Goal: Task Accomplishment & Management: Use online tool/utility

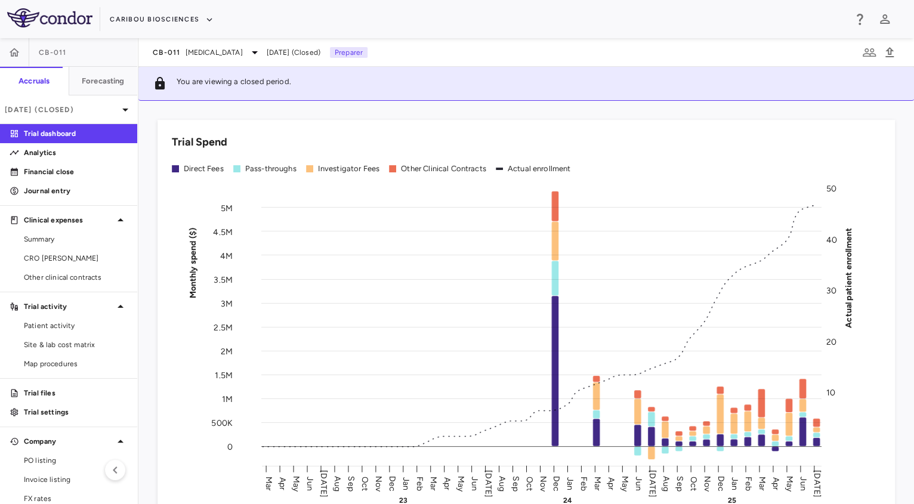
click at [178, 8] on div "Caribou Biosciences" at bounding box center [457, 19] width 914 height 38
click at [181, 16] on button "Caribou Biosciences" at bounding box center [162, 19] width 104 height 19
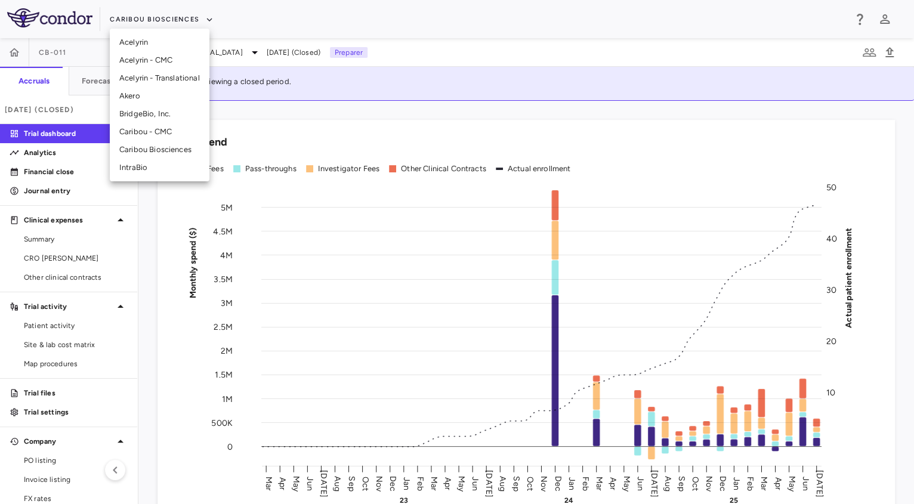
click at [149, 118] on li "BridgeBio, Inc." at bounding box center [160, 114] width 100 height 18
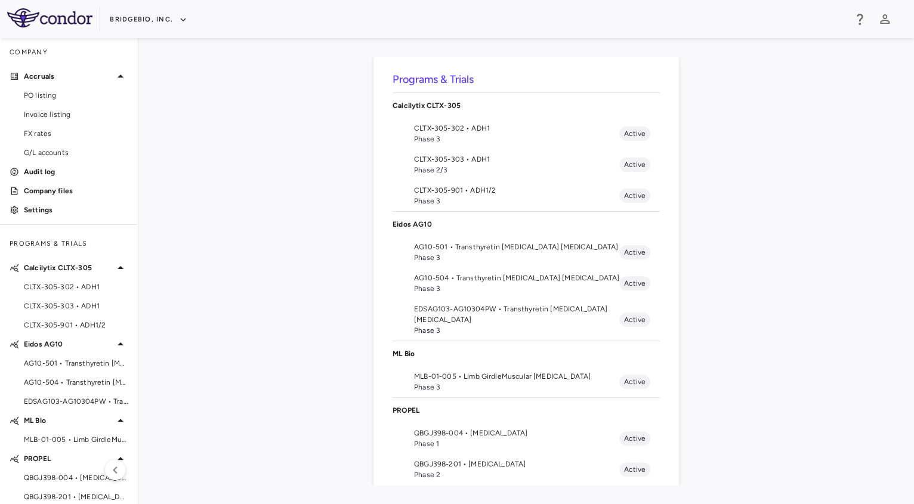
click at [532, 438] on span "Phase 1" at bounding box center [516, 443] width 205 height 11
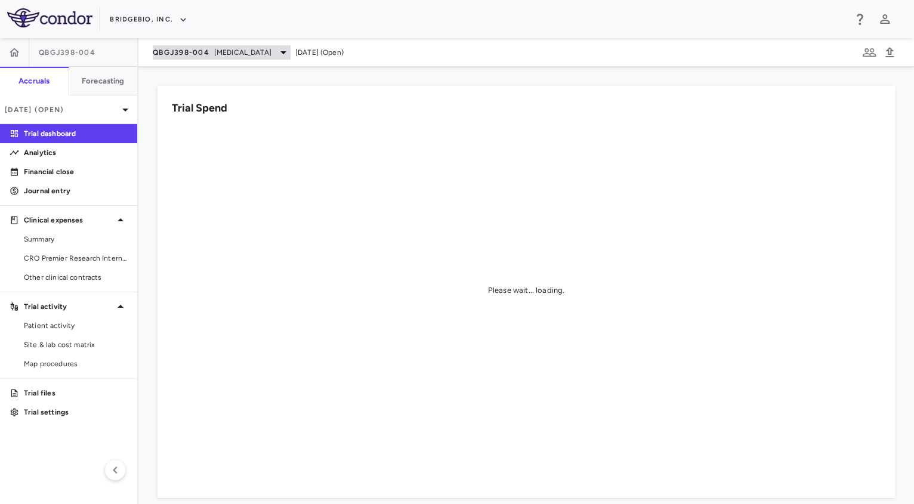
click at [256, 58] on div "QBGJ398-004 Hypochondroplasia" at bounding box center [222, 52] width 138 height 14
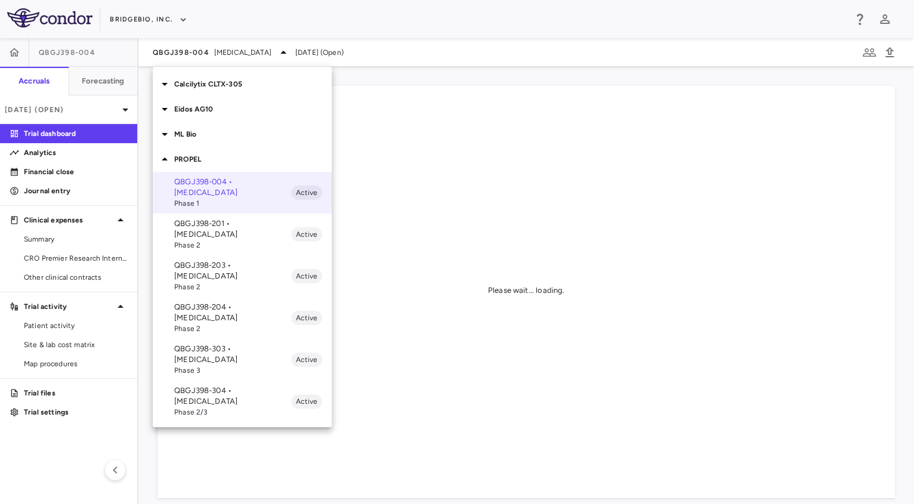
click at [241, 365] on span "Phase 3" at bounding box center [232, 370] width 117 height 11
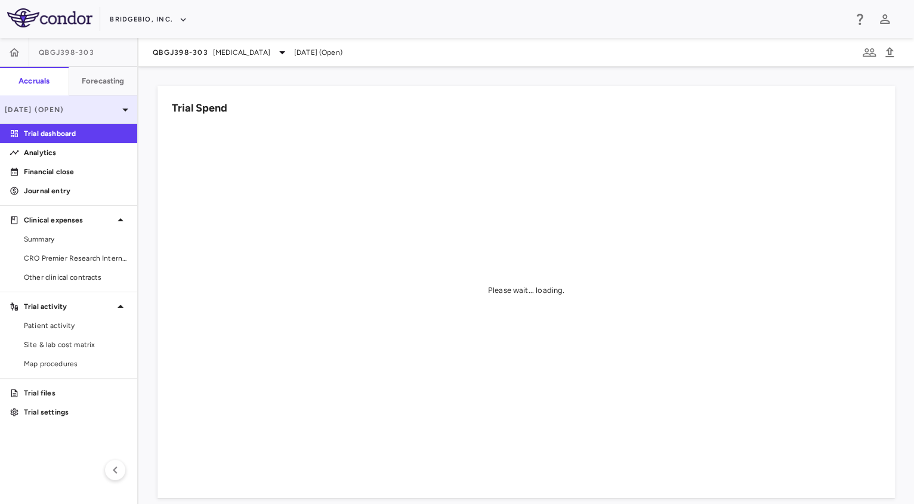
click at [101, 103] on div "Jun 2025 (Open)" at bounding box center [68, 109] width 137 height 29
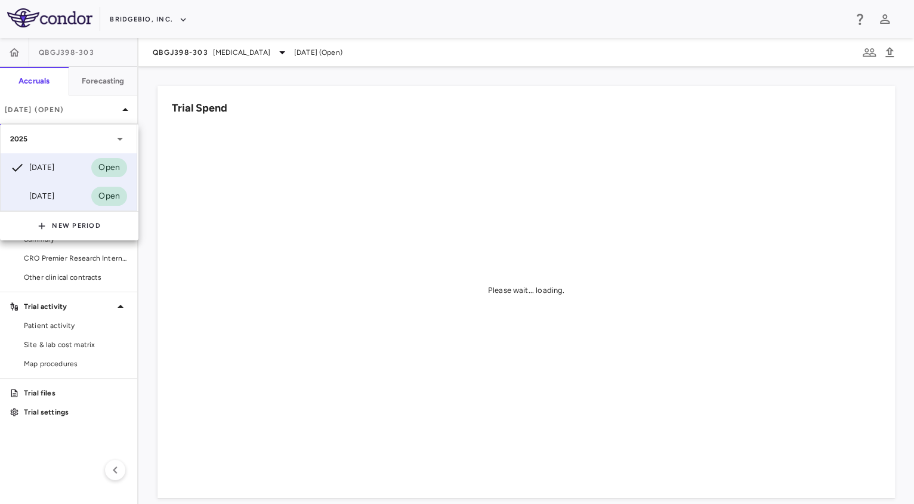
click at [65, 200] on div "Mar 2025 Open" at bounding box center [69, 196] width 136 height 29
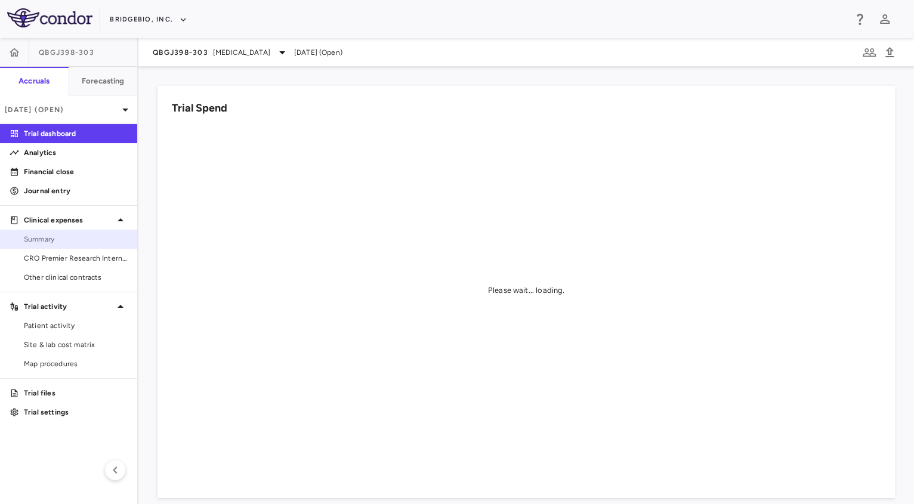
click at [89, 236] on span "Summary" at bounding box center [76, 239] width 104 height 11
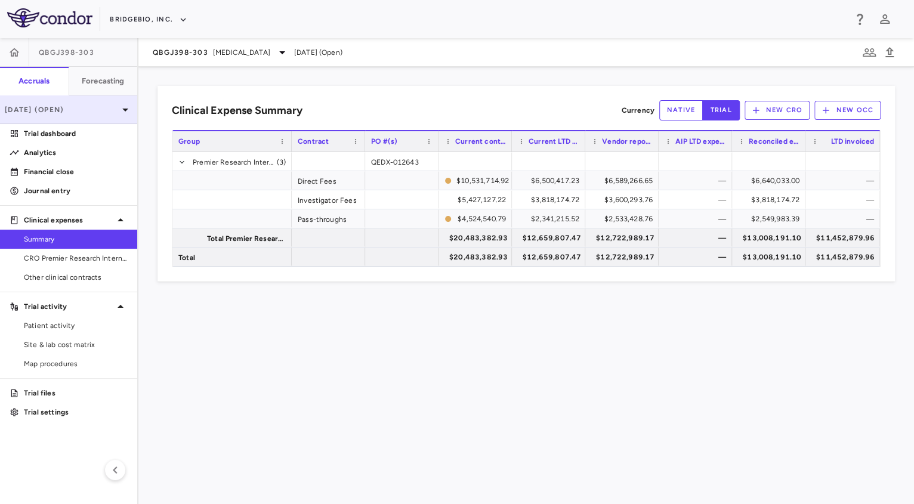
click at [94, 101] on div "[DATE] (Open)" at bounding box center [68, 109] width 137 height 29
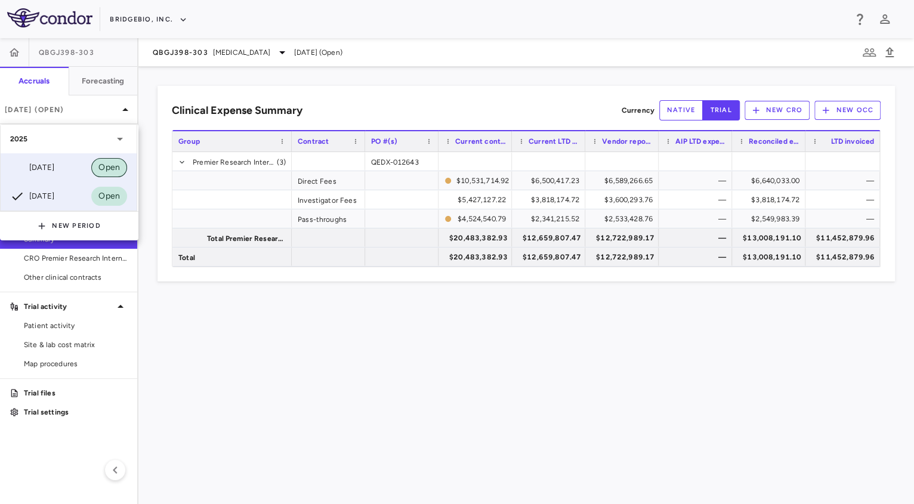
click at [94, 165] on span "Open" at bounding box center [109, 167] width 36 height 13
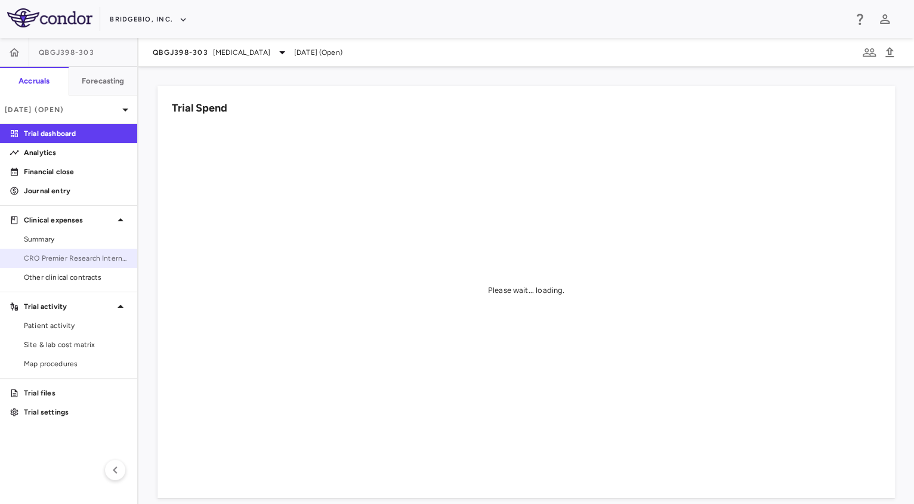
click at [66, 253] on span "CRO Premier Research International LLC" at bounding box center [76, 258] width 104 height 11
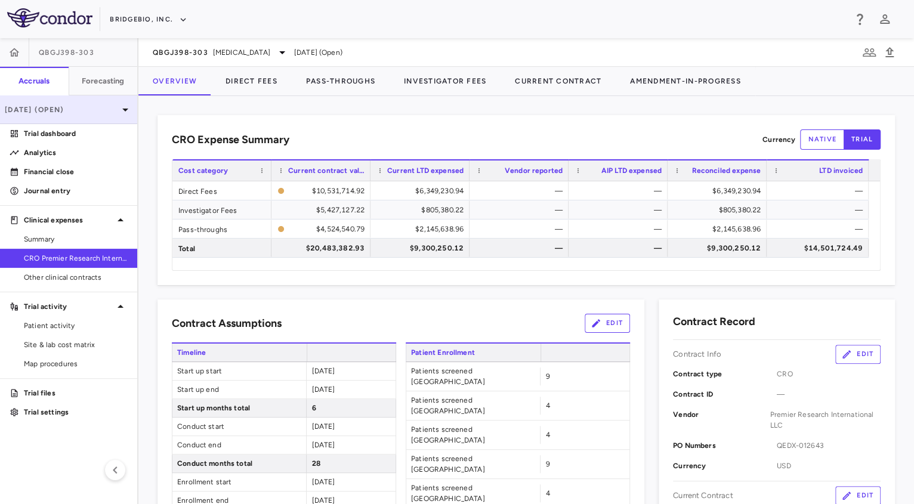
click at [86, 109] on p "Jun 2025 (Open)" at bounding box center [61, 109] width 113 height 11
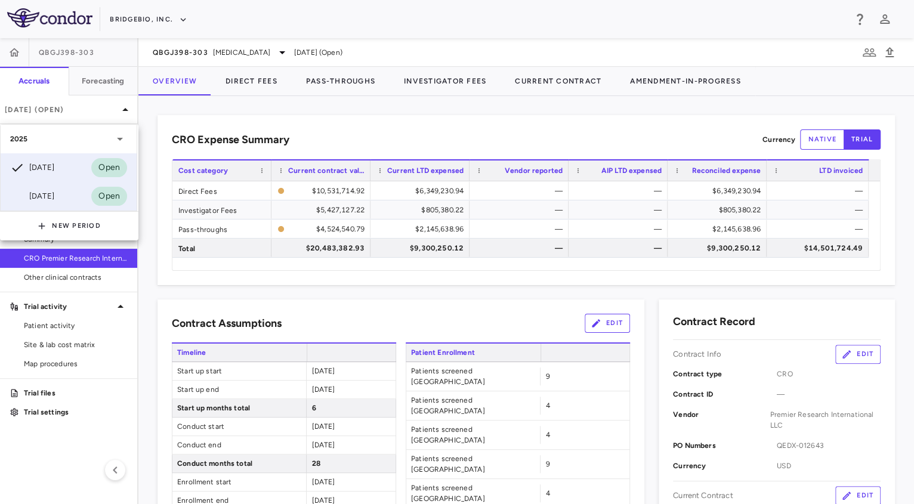
click at [67, 187] on div "Mar 2025 Open" at bounding box center [69, 196] width 136 height 29
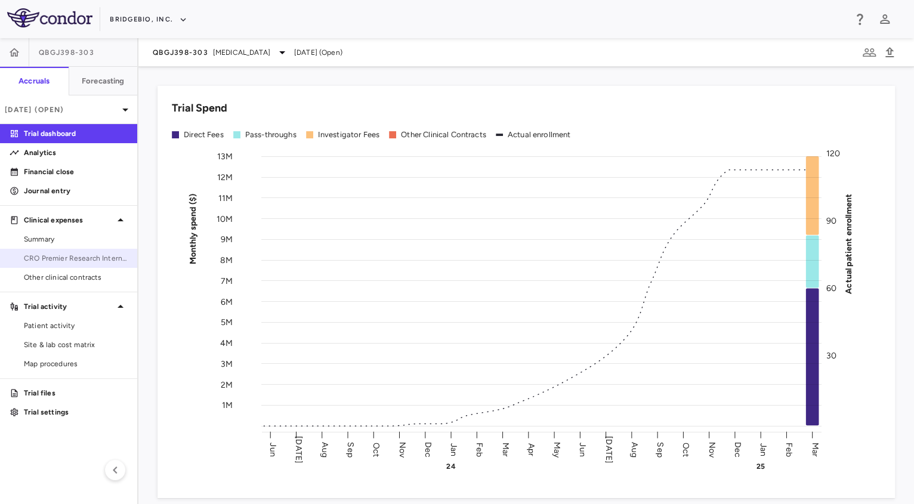
click at [45, 255] on span "CRO Premier Research International LLC" at bounding box center [76, 258] width 104 height 11
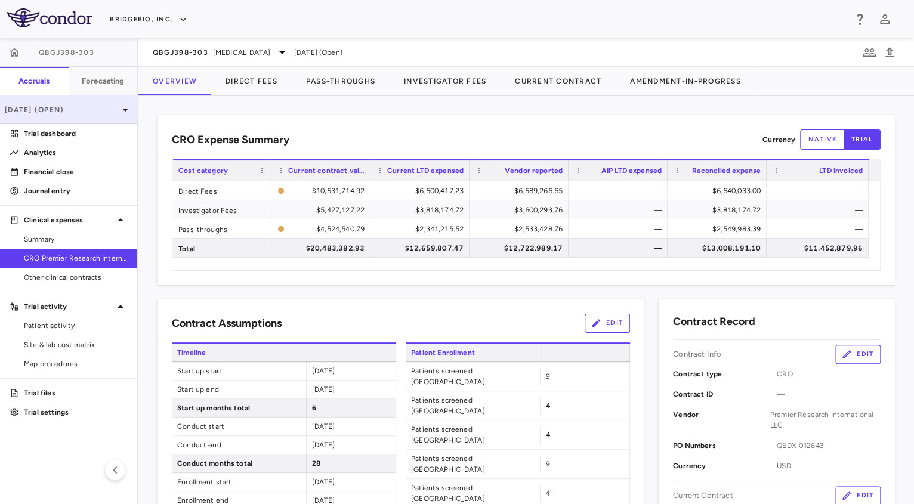
click at [91, 98] on div "Mar 2025 (Open)" at bounding box center [68, 109] width 137 height 29
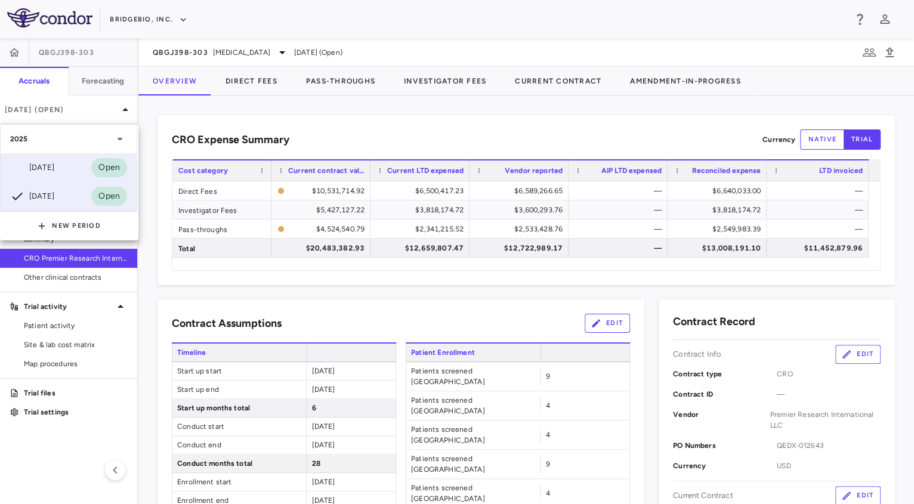
click at [81, 171] on div "Jun 2025 Open" at bounding box center [69, 167] width 136 height 29
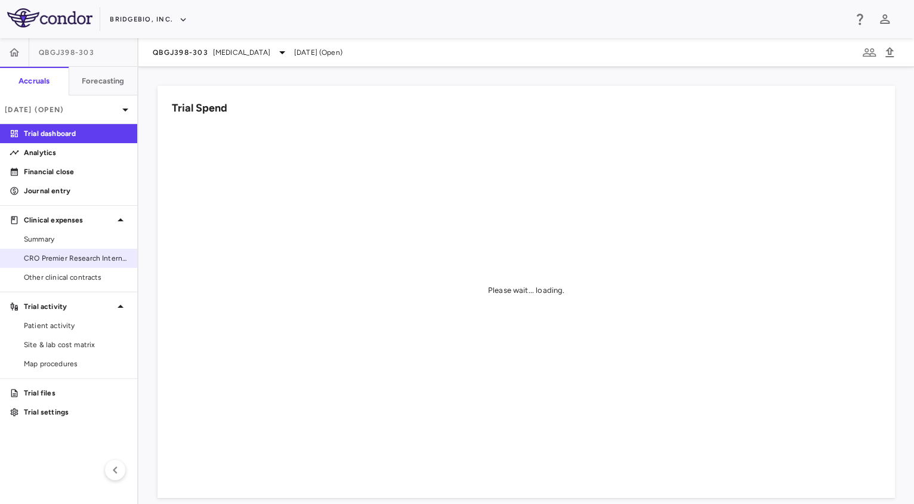
click at [92, 258] on span "CRO Premier Research International LLC" at bounding box center [76, 258] width 104 height 11
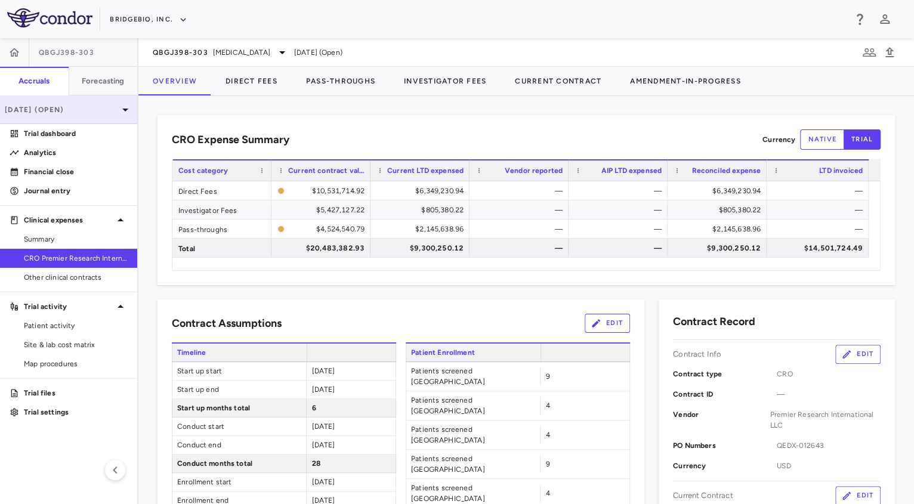
click at [122, 107] on icon at bounding box center [125, 110] width 14 height 14
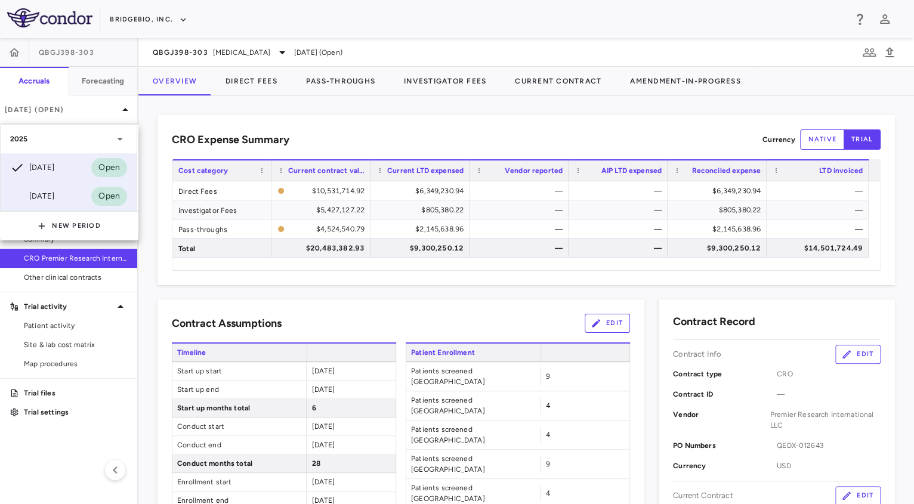
click at [81, 190] on div "Mar 2025 Open" at bounding box center [69, 196] width 136 height 29
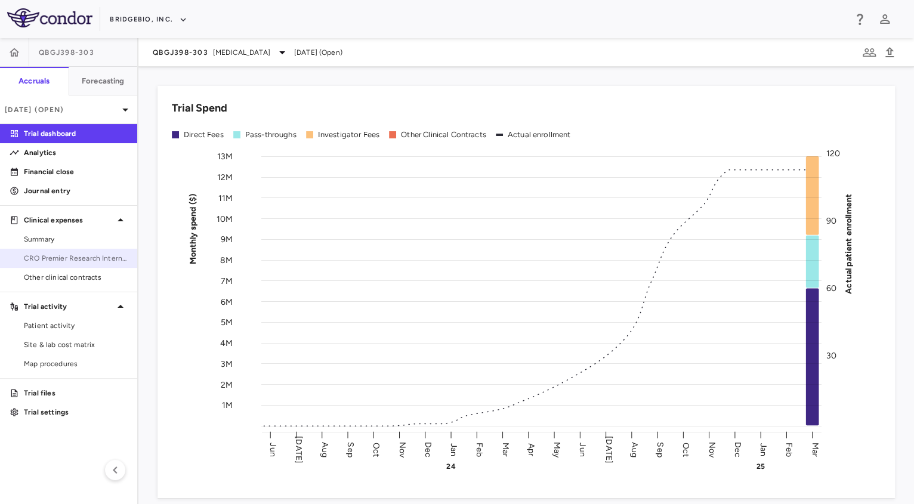
click at [66, 253] on span "CRO Premier Research International LLC" at bounding box center [76, 258] width 104 height 11
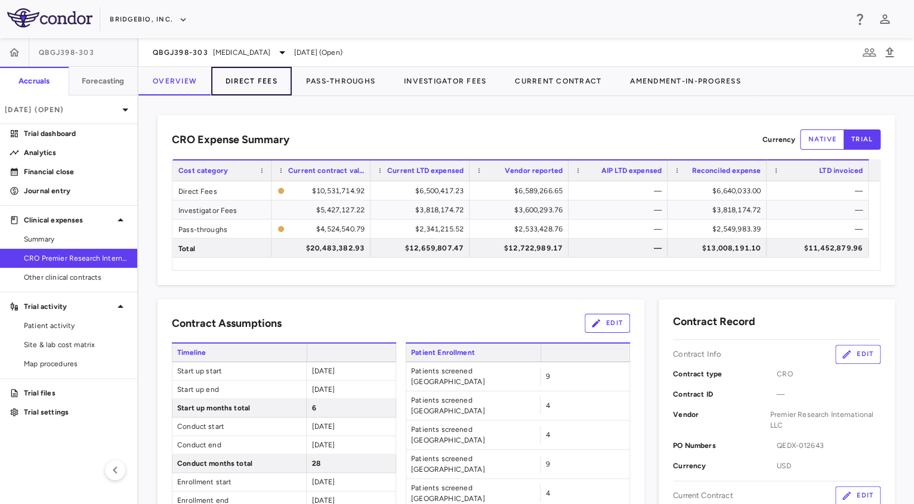
click at [272, 78] on button "Direct Fees" at bounding box center [251, 81] width 81 height 29
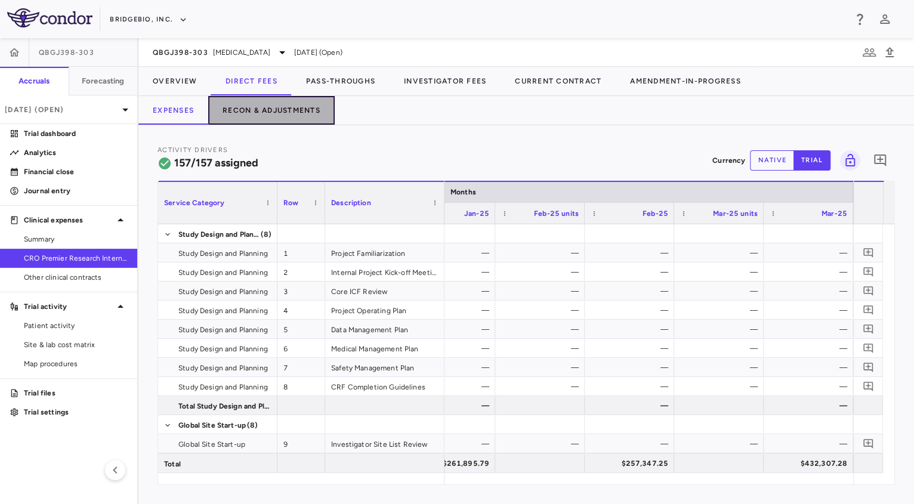
click at [290, 116] on button "Recon & Adjustments" at bounding box center [271, 110] width 126 height 29
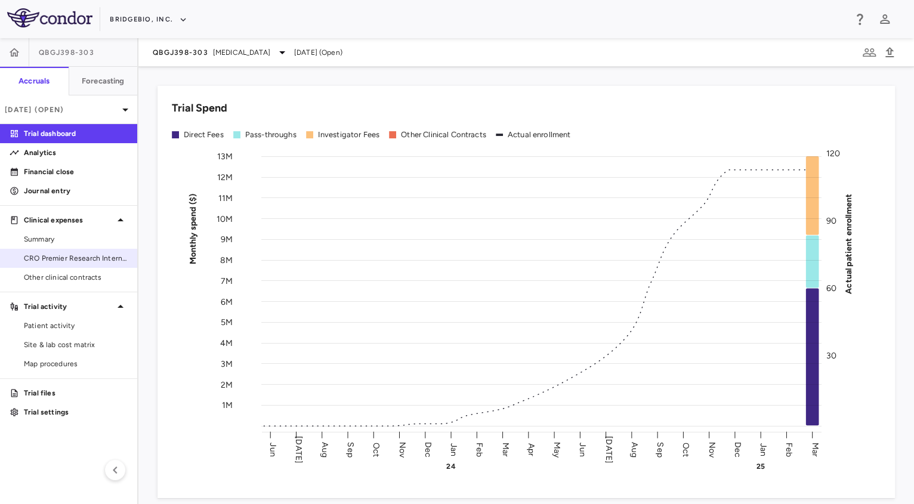
drag, startPoint x: 64, startPoint y: 265, endPoint x: 88, endPoint y: 250, distance: 29.0
click at [64, 265] on link "CRO Premier Research International LLC" at bounding box center [68, 258] width 137 height 18
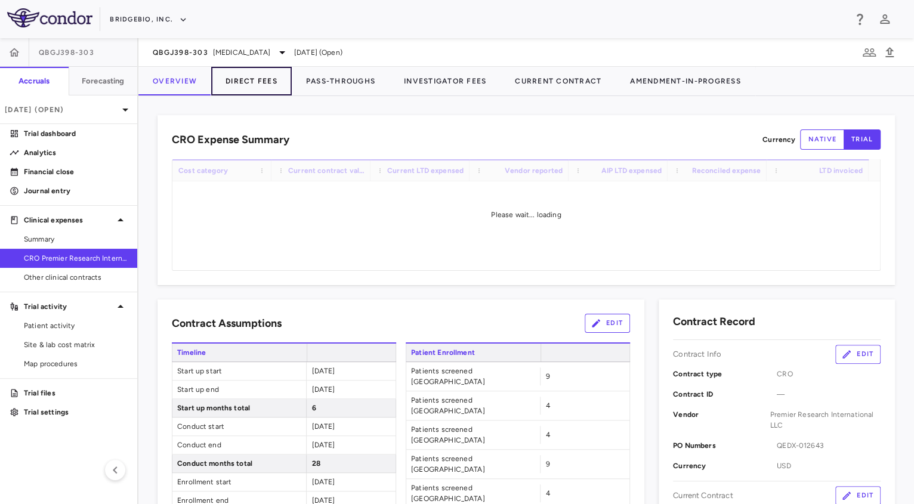
click at [264, 84] on button "Direct Fees" at bounding box center [251, 81] width 81 height 29
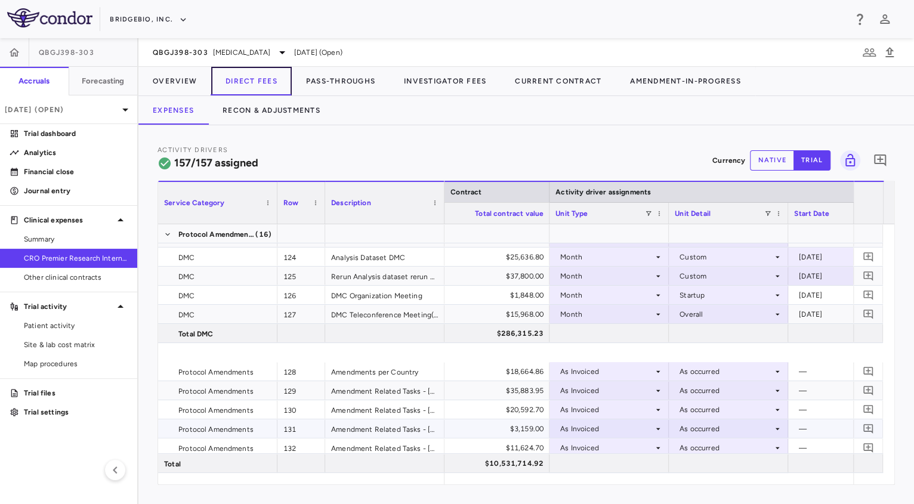
scroll to position [3317, 0]
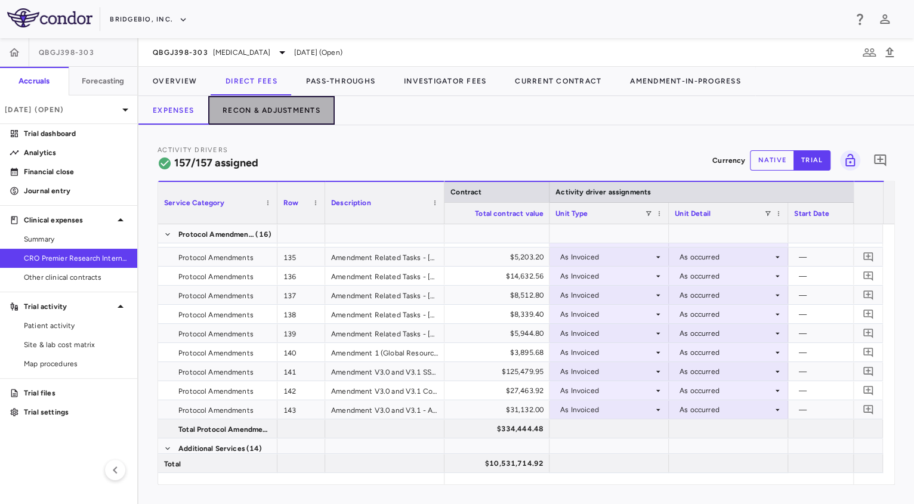
click at [282, 119] on button "Recon & Adjustments" at bounding box center [271, 110] width 126 height 29
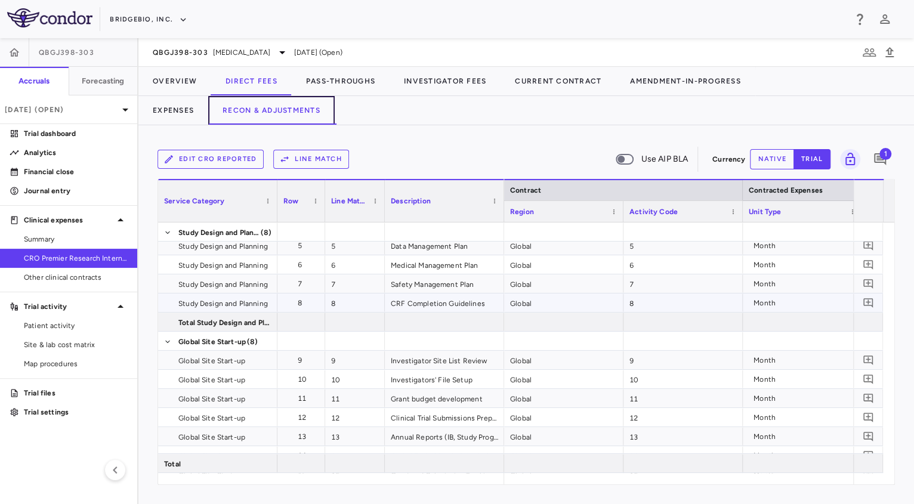
scroll to position [367, 0]
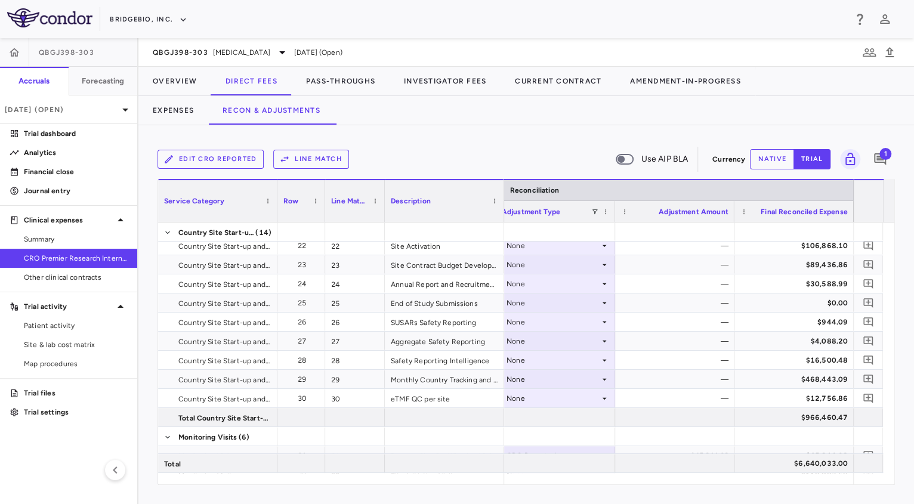
click at [593, 215] on div "Adjustment Type" at bounding box center [555, 211] width 107 height 21
click at [604, 212] on span at bounding box center [605, 211] width 7 height 7
click at [600, 209] on div "Adjustment Type" at bounding box center [555, 211] width 107 height 21
click at [595, 211] on span at bounding box center [594, 211] width 7 height 7
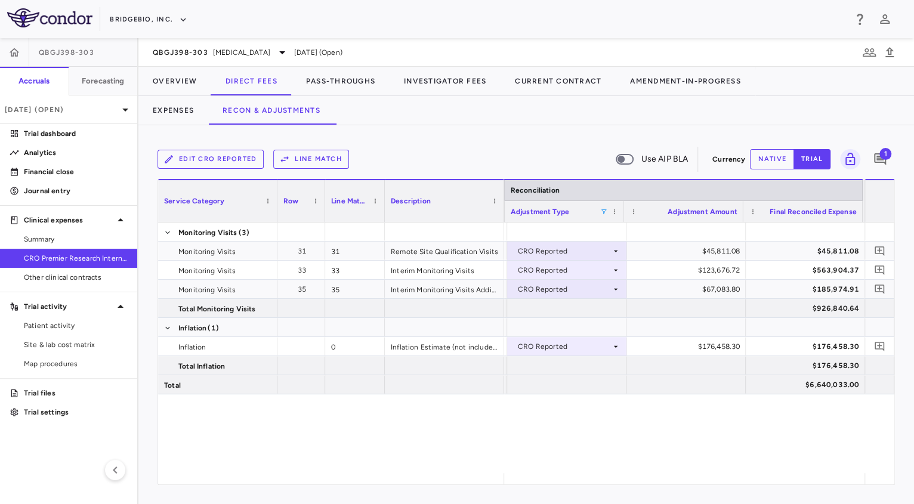
click at [566, 159] on div "Edit CRO reported Line Match Use AIP BLA" at bounding box center [432, 159] width 550 height 25
click at [604, 217] on div "Adjustment Type" at bounding box center [564, 211] width 107 height 21
click at [602, 213] on span at bounding box center [603, 211] width 7 height 7
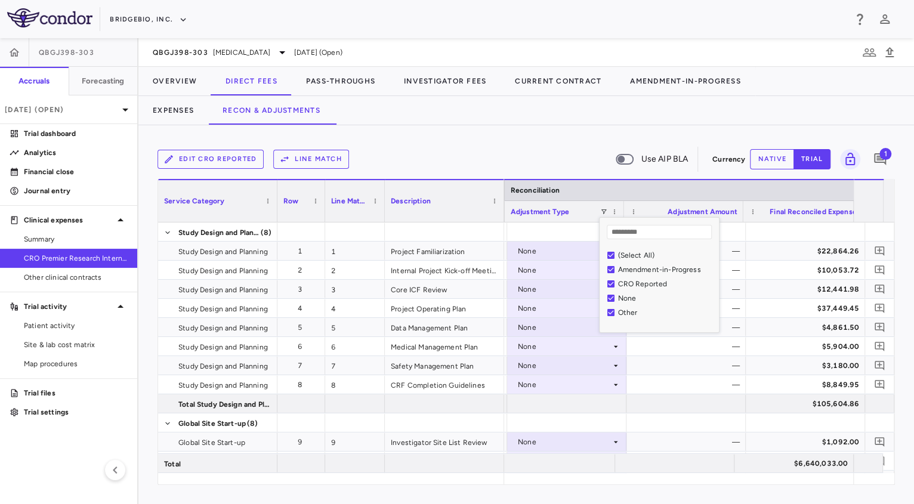
scroll to position [0, 2115]
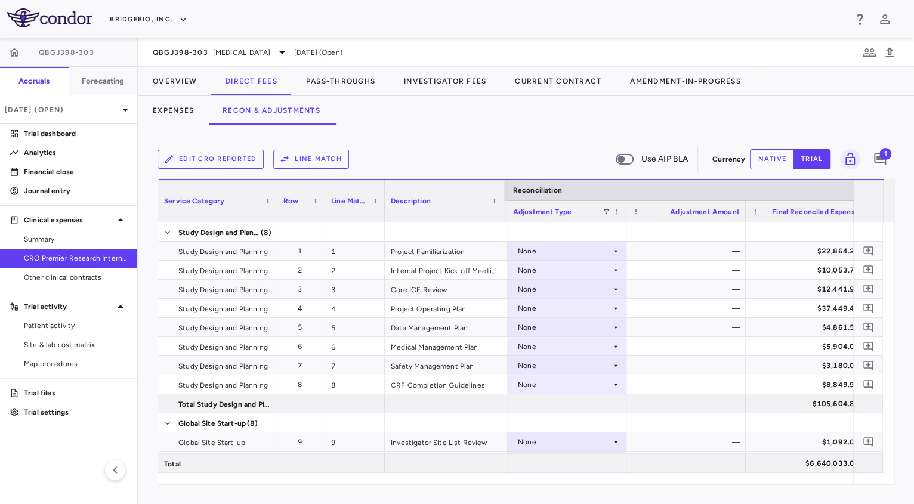
click at [548, 156] on div "Edit CRO reported Line Match Use AIP BLA" at bounding box center [432, 159] width 550 height 25
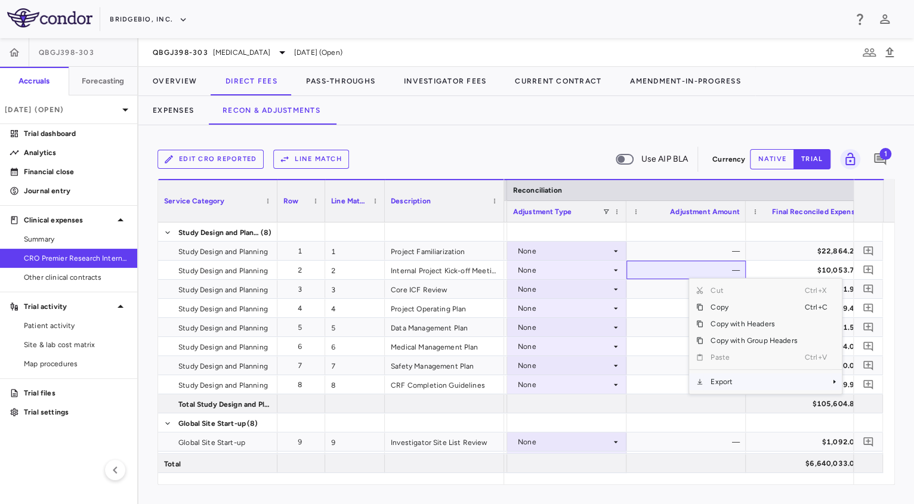
click at [702, 380] on span "Context Menu" at bounding box center [699, 381] width 7 height 7
click at [644, 406] on span "Excel Export" at bounding box center [655, 402] width 56 height 17
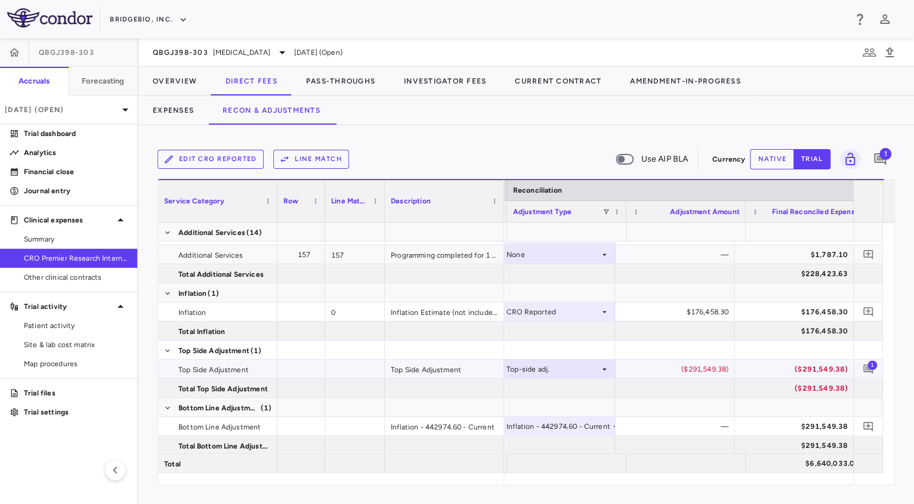
scroll to position [0, 2126]
click at [875, 361] on span "1" at bounding box center [872, 365] width 10 height 10
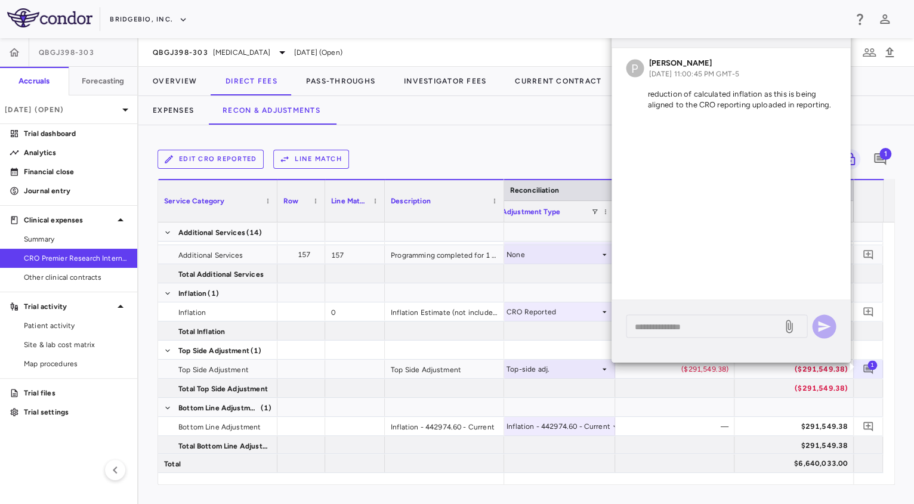
click at [875, 116] on div "Expenses Recon & Adjustments" at bounding box center [525, 110] width 775 height 29
click at [505, 125] on div "Edit CRO reported Line Match Use AIP BLA Currency native trial 1 Column Filtere…" at bounding box center [525, 314] width 775 height 379
click at [506, 159] on div "Edit CRO reported Line Match Use AIP BLA" at bounding box center [432, 159] width 550 height 25
click at [613, 140] on div "P Patrick Vogt Aug 21, 2025, 11:00:45 PM GMT-5 reduction of calculated inflatio…" at bounding box center [730, 174] width 239 height 252
click at [499, 143] on div "Edit CRO reported Line Match Use AIP BLA Currency native trial 1 Column Filtere…" at bounding box center [525, 314] width 775 height 379
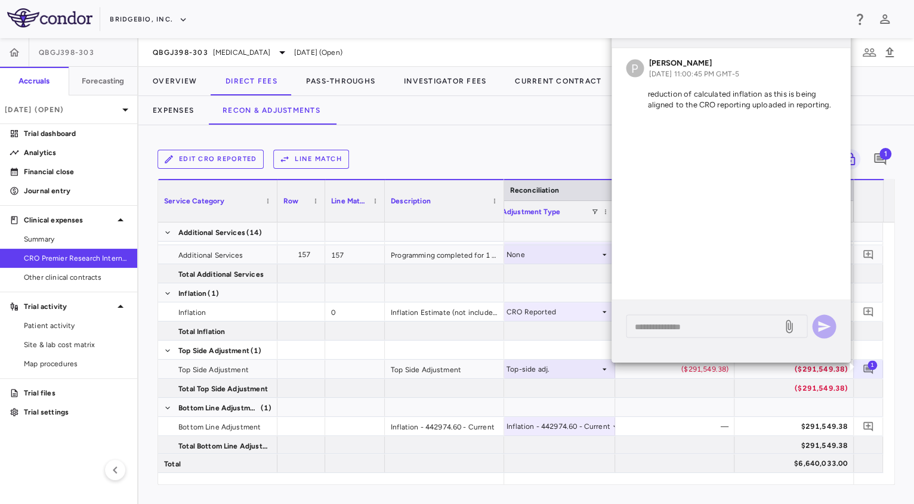
click at [499, 143] on div "Edit CRO reported Line Match Use AIP BLA Currency native trial 1 Column Filtere…" at bounding box center [525, 314] width 775 height 379
click at [898, 416] on div "Edit CRO reported Line Match Use AIP BLA Currency native trial 1 Column Filtere…" at bounding box center [525, 314] width 775 height 379
click at [871, 365] on span "1" at bounding box center [872, 365] width 10 height 10
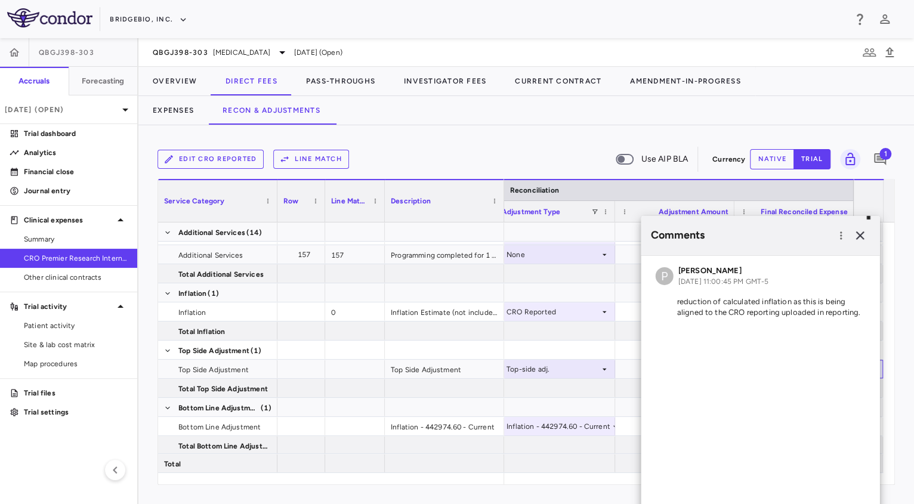
scroll to position [3556, 0]
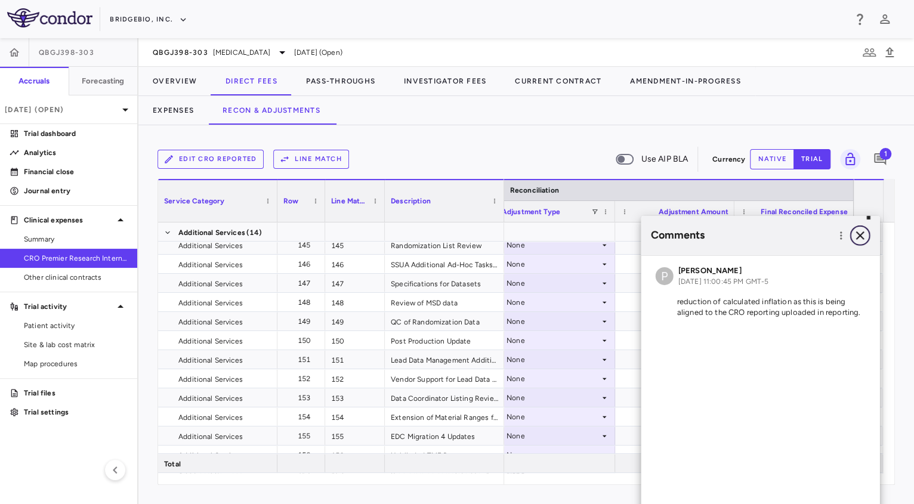
click at [865, 237] on icon "button" at bounding box center [860, 235] width 14 height 14
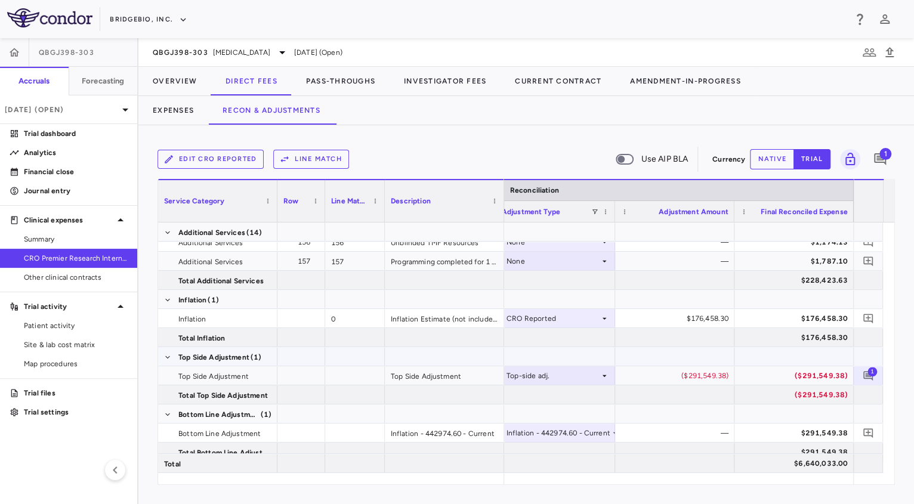
scroll to position [3776, 0]
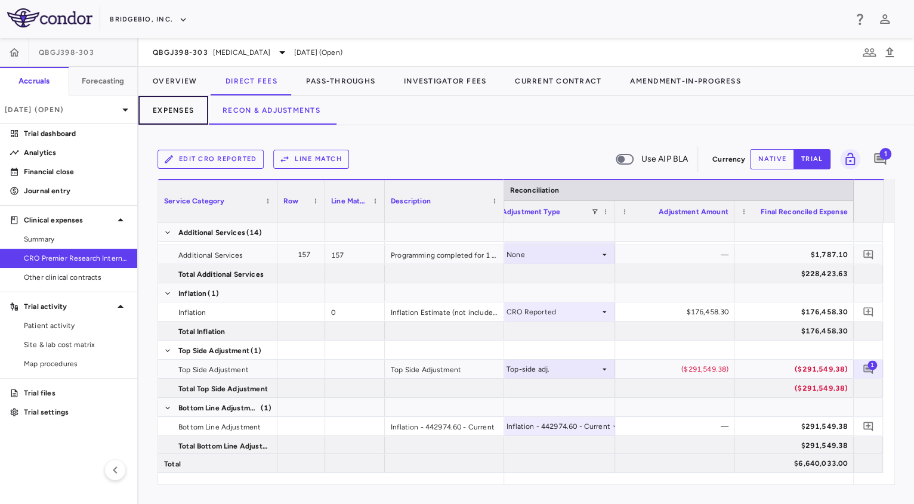
click at [163, 116] on button "Expenses" at bounding box center [173, 110] width 70 height 29
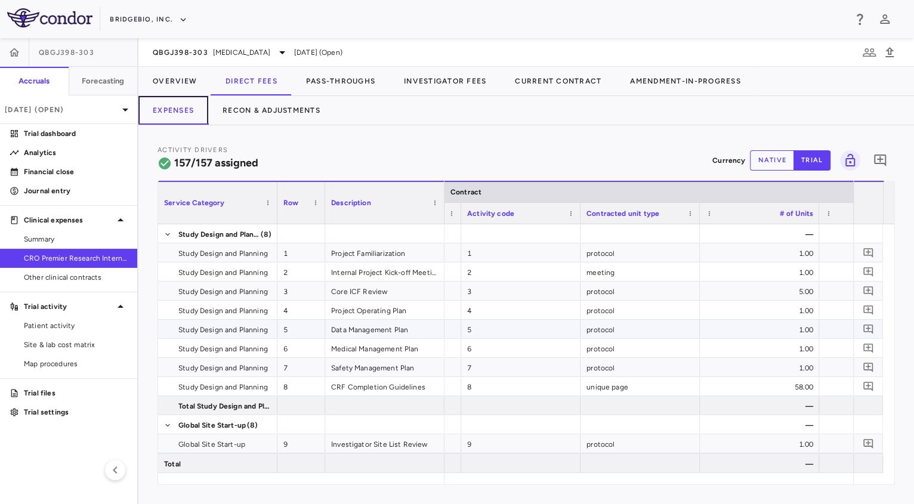
scroll to position [0, 113]
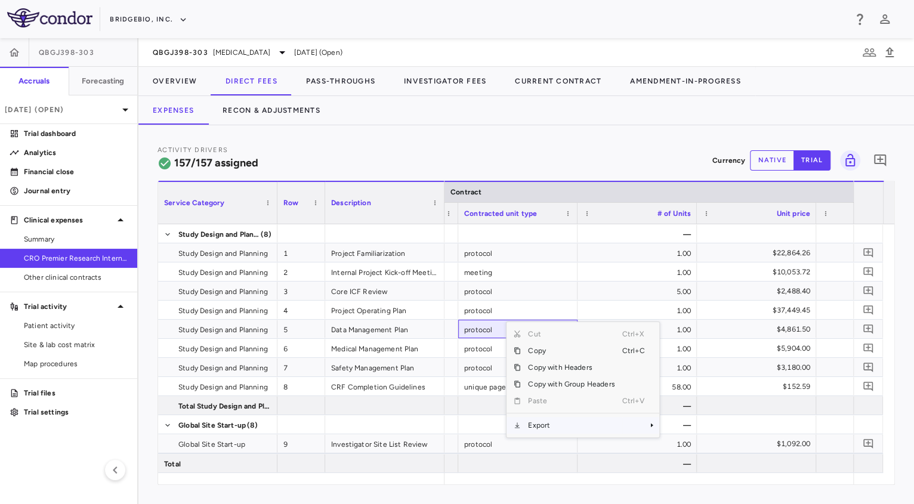
click at [568, 426] on span "Export" at bounding box center [571, 425] width 101 height 17
click at [687, 441] on span "Excel Export" at bounding box center [698, 446] width 56 height 17
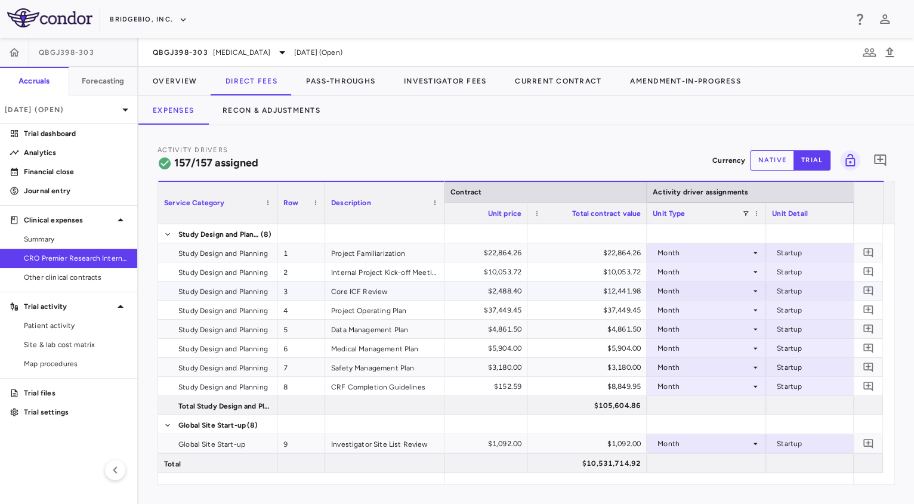
scroll to position [0, 944]
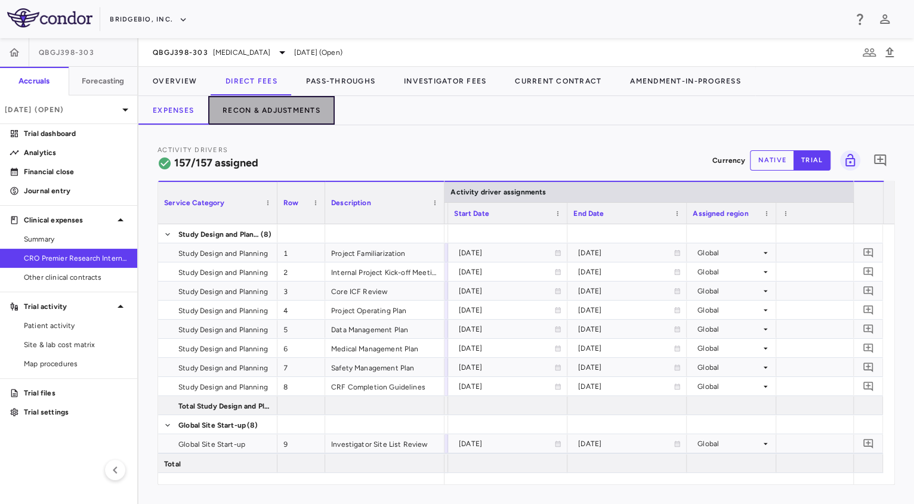
click at [290, 122] on button "Recon & Adjustments" at bounding box center [271, 110] width 126 height 29
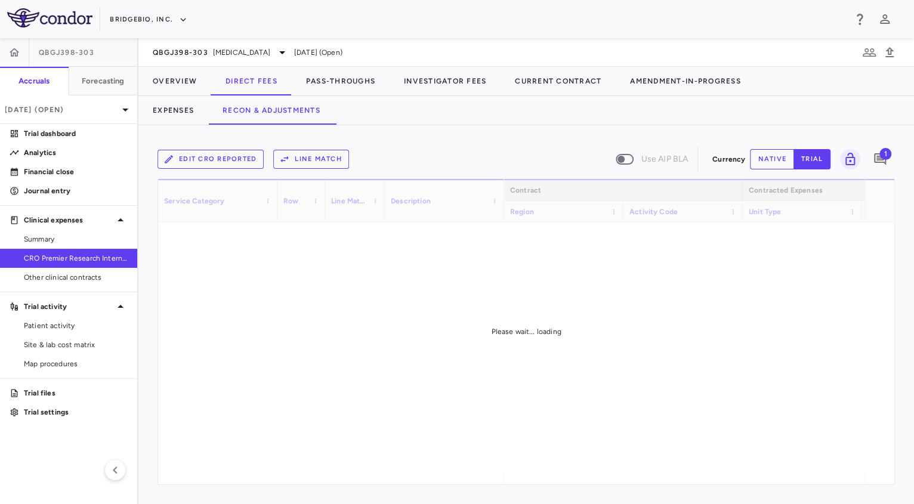
drag, startPoint x: 546, startPoint y: 478, endPoint x: 565, endPoint y: 480, distance: 19.2
click at [565, 480] on div "Please wait... loading" at bounding box center [526, 331] width 736 height 305
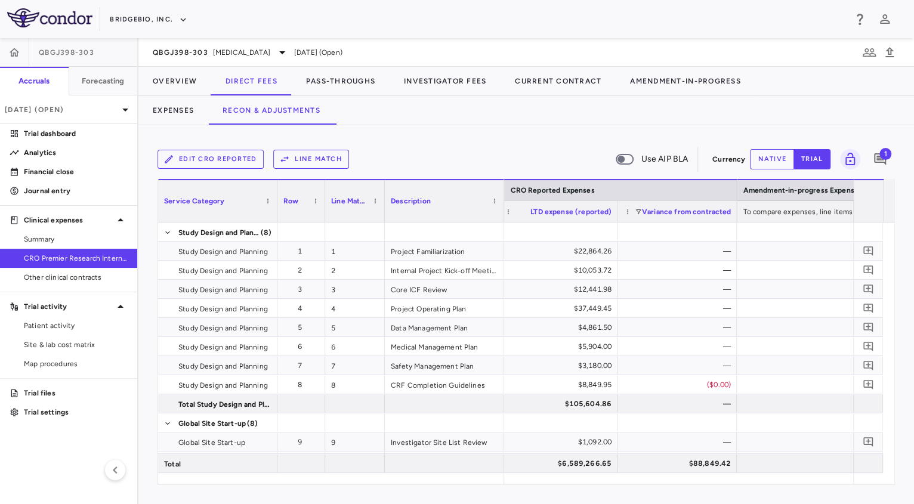
scroll to position [0, 2060]
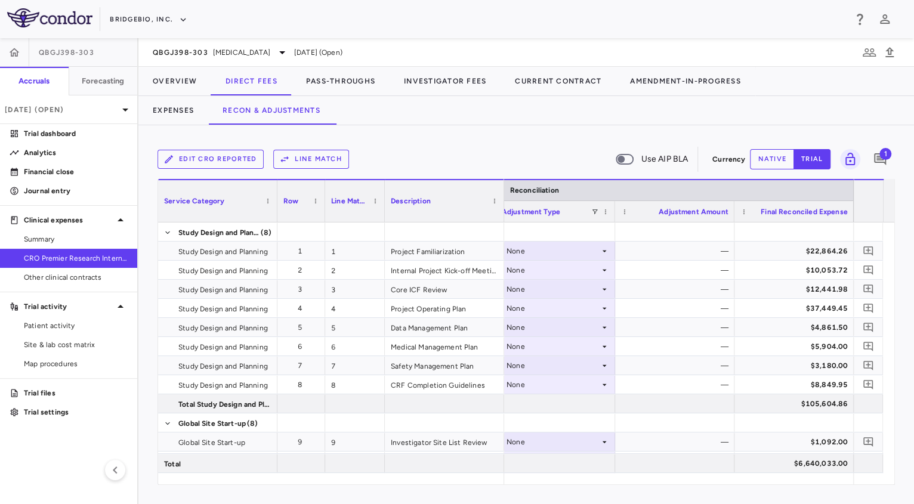
click at [592, 215] on div "Adjustment Type" at bounding box center [555, 211] width 107 height 21
click at [594, 208] on span at bounding box center [594, 211] width 7 height 7
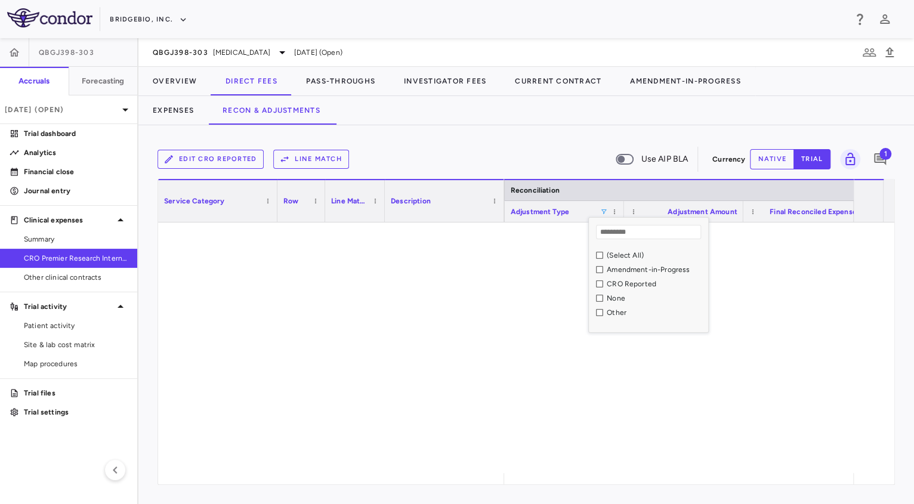
click at [602, 283] on div "CRO Reported" at bounding box center [648, 284] width 119 height 14
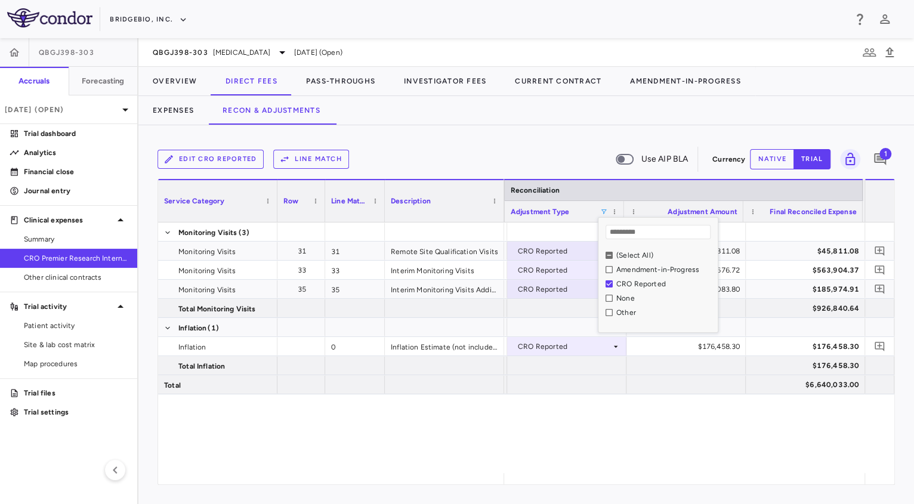
click at [641, 409] on div "CRO Reported $45,811.08 $45,811.08 CRO Reported $123,676.72 $563,904.37 CRO Rep…" at bounding box center [684, 347] width 360 height 251
click at [616, 211] on span at bounding box center [614, 211] width 7 height 7
click at [608, 215] on div "Adjustment Type" at bounding box center [564, 211] width 107 height 21
click at [603, 210] on span at bounding box center [603, 211] width 7 height 7
click at [609, 261] on div "(Select All)" at bounding box center [661, 255] width 112 height 14
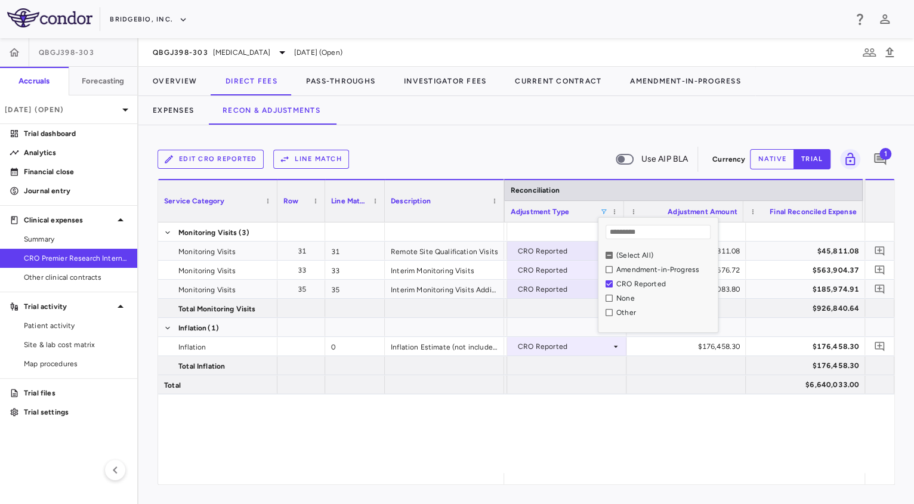
click at [608, 250] on div "(Select All)" at bounding box center [661, 255] width 112 height 14
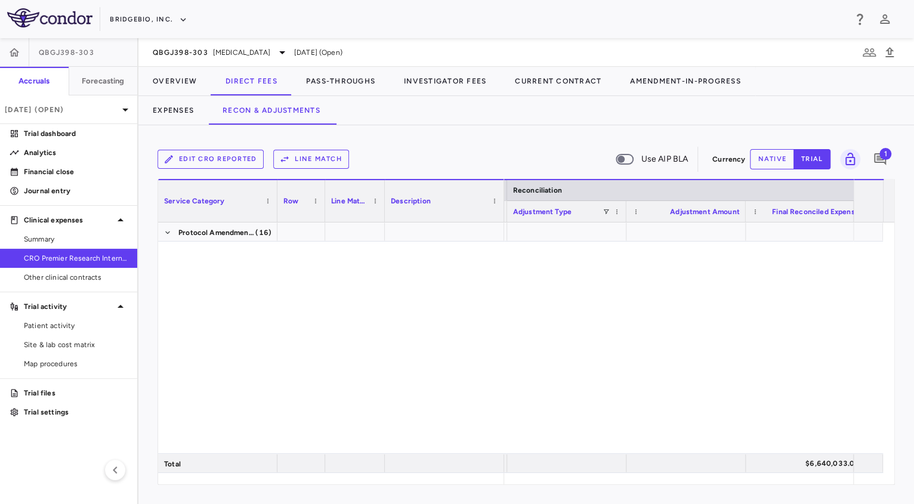
scroll to position [3776, 0]
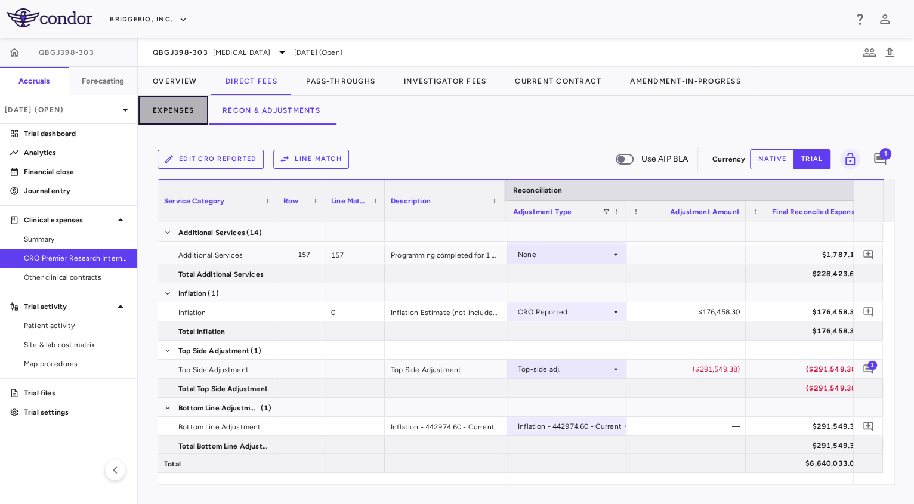
click at [175, 109] on button "Expenses" at bounding box center [173, 110] width 70 height 29
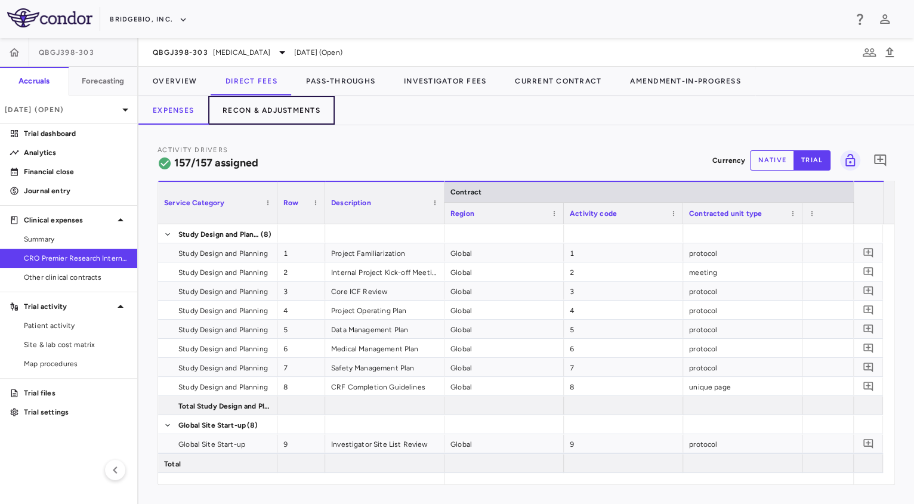
click at [289, 116] on button "Recon & Adjustments" at bounding box center [271, 110] width 126 height 29
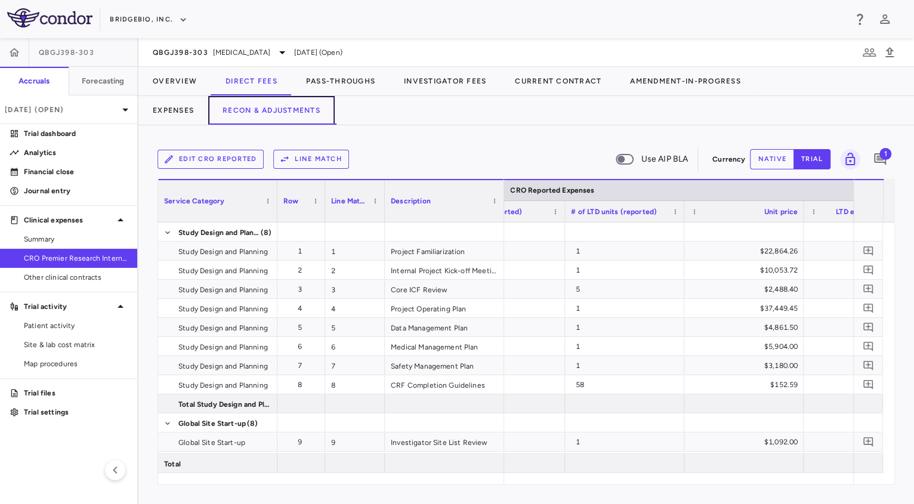
scroll to position [0, 1535]
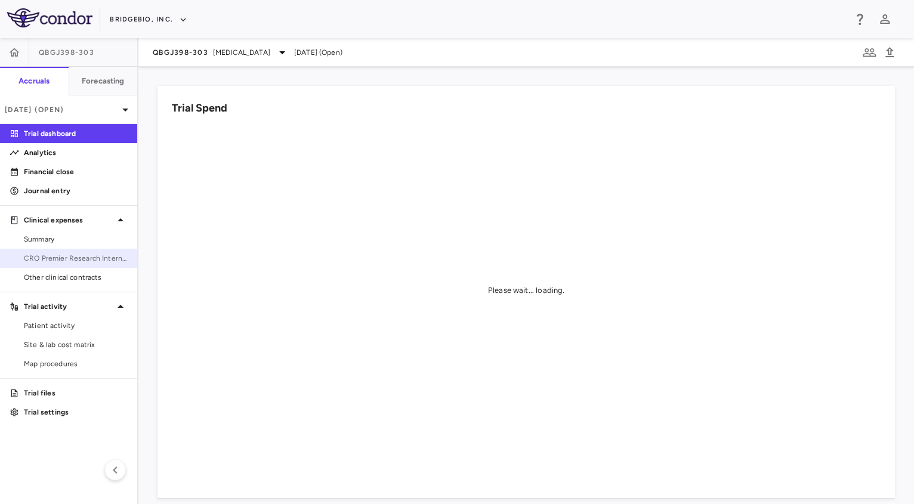
click at [55, 254] on span "CRO Premier Research International LLC" at bounding box center [76, 258] width 104 height 11
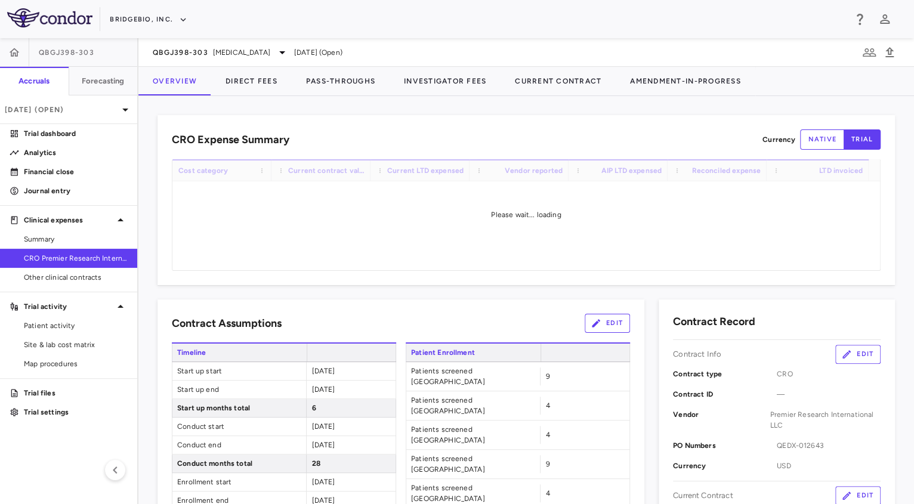
click at [416, 96] on div "CRO Expense Summary Currency native trial Drag here to set row groups Drag here…" at bounding box center [525, 300] width 775 height 408
click at [418, 92] on button "Investigator Fees" at bounding box center [444, 81] width 111 height 29
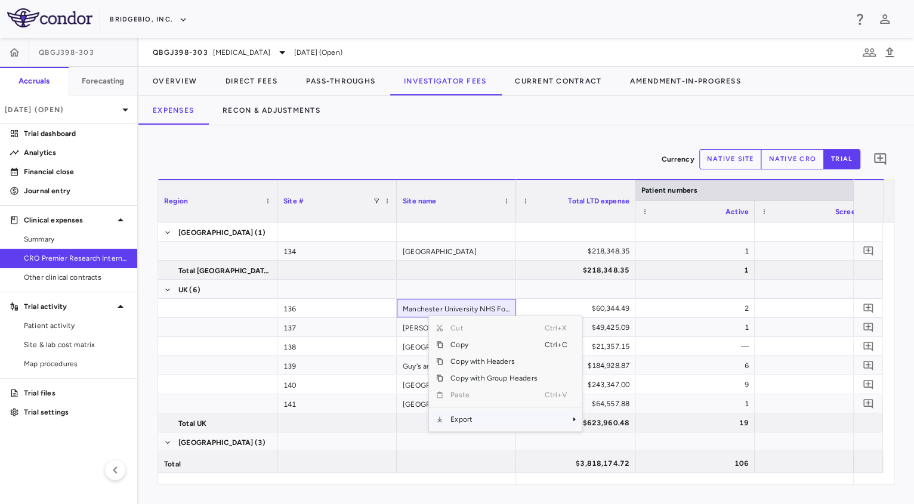
click at [478, 421] on span "Export" at bounding box center [493, 419] width 101 height 17
click at [611, 438] on span "Excel Export" at bounding box center [621, 440] width 56 height 17
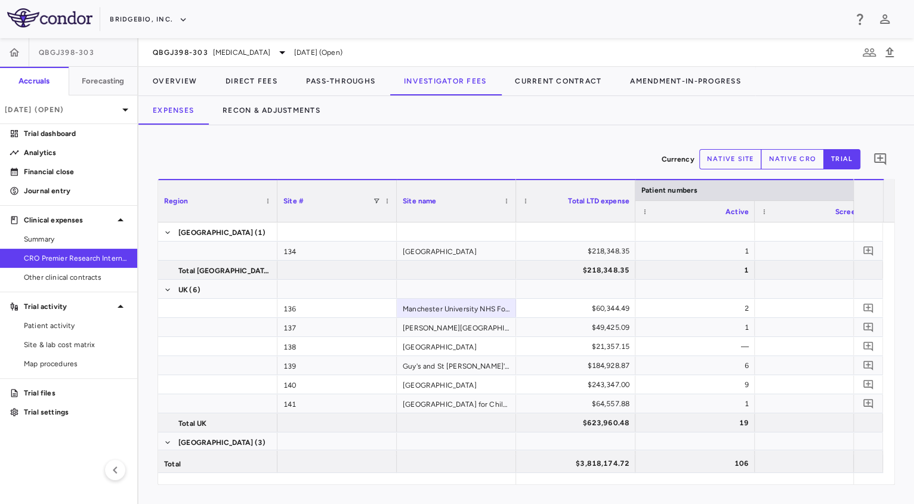
click at [789, 162] on button "native cro" at bounding box center [792, 159] width 63 height 20
click at [733, 159] on button "native site" at bounding box center [730, 159] width 63 height 20
click at [781, 160] on button "native cro" at bounding box center [792, 159] width 63 height 20
click at [729, 157] on button "native site" at bounding box center [730, 159] width 63 height 20
click at [808, 154] on button "native cro" at bounding box center [792, 159] width 63 height 20
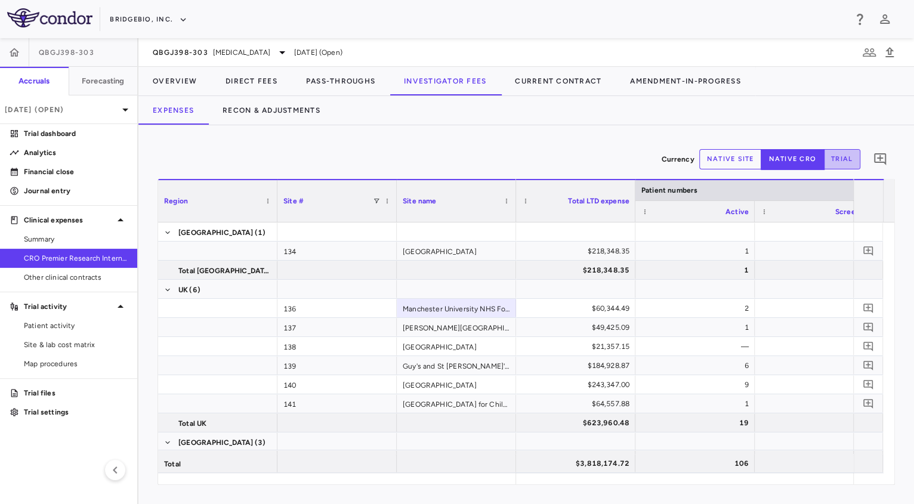
click at [845, 157] on button "trial" at bounding box center [841, 159] width 37 height 20
click at [812, 161] on button "native cro" at bounding box center [792, 159] width 63 height 20
click at [744, 164] on button "native site" at bounding box center [730, 159] width 63 height 20
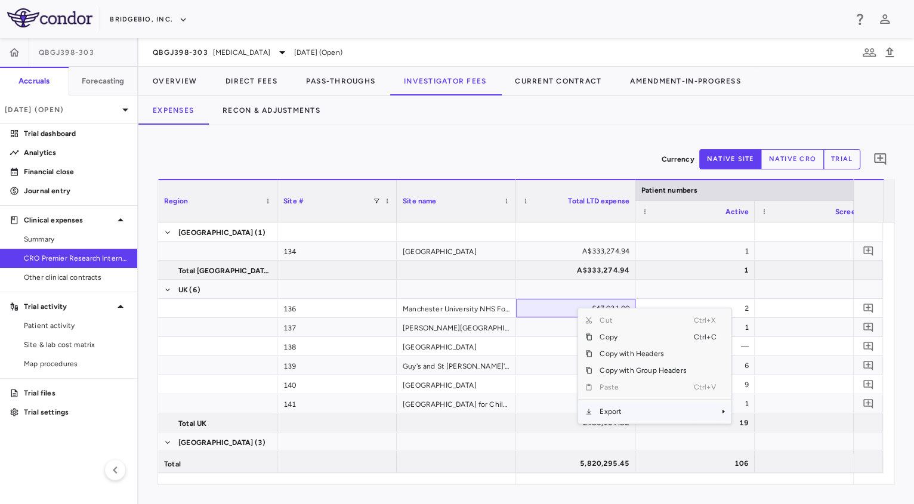
click at [649, 415] on span "Export" at bounding box center [642, 411] width 101 height 17
click at [756, 428] on span "Excel Export" at bounding box center [770, 432] width 56 height 17
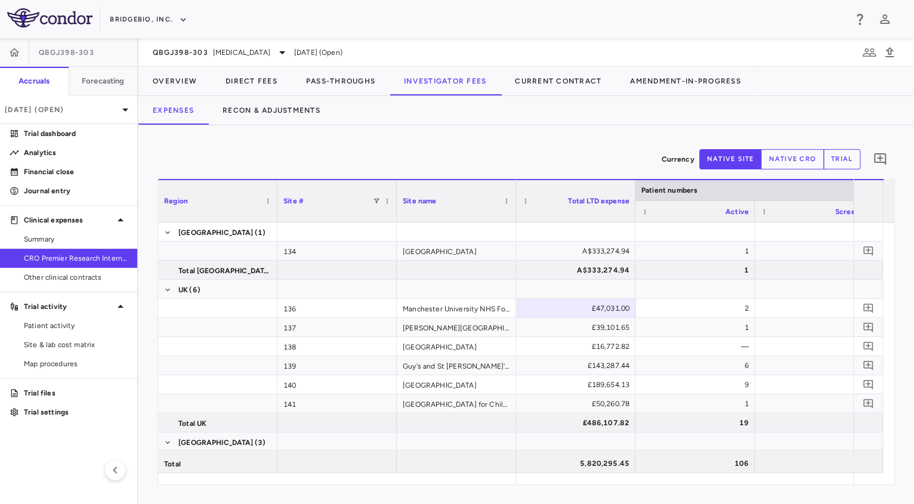
click at [441, 167] on div "Currency native site native cro trial 0" at bounding box center [525, 159] width 737 height 30
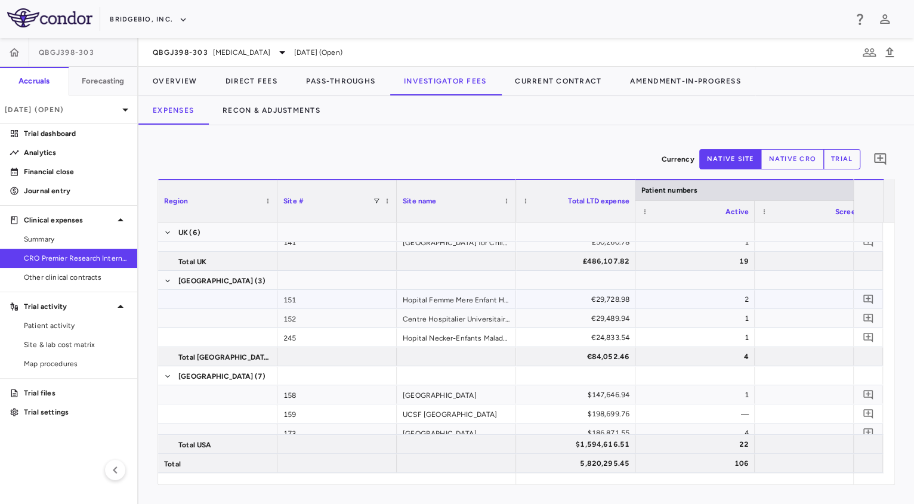
scroll to position [162, 0]
click at [31, 152] on p "Analytics" at bounding box center [76, 152] width 104 height 11
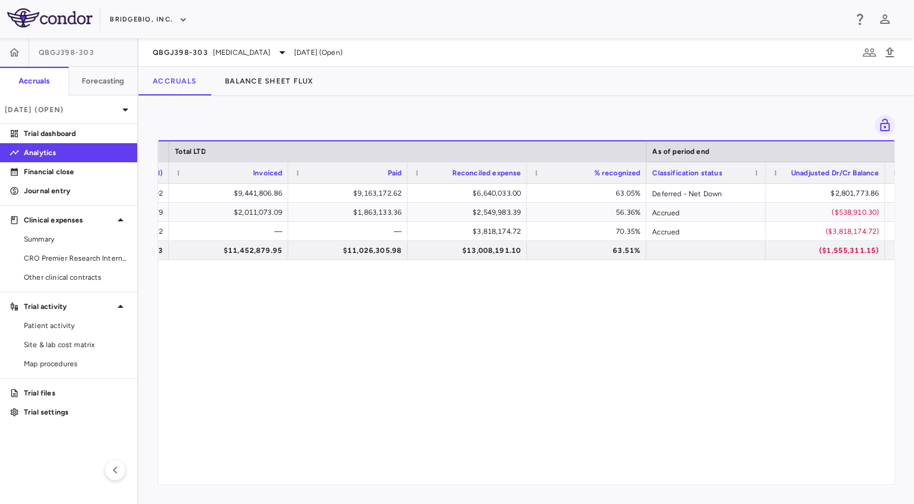
click at [239, 321] on div "$10,531,714.95 $10,531,714.92 $9,441,806.86 $9,163,172.62 $6,640,033.00 63.05% …" at bounding box center [526, 328] width 736 height 289
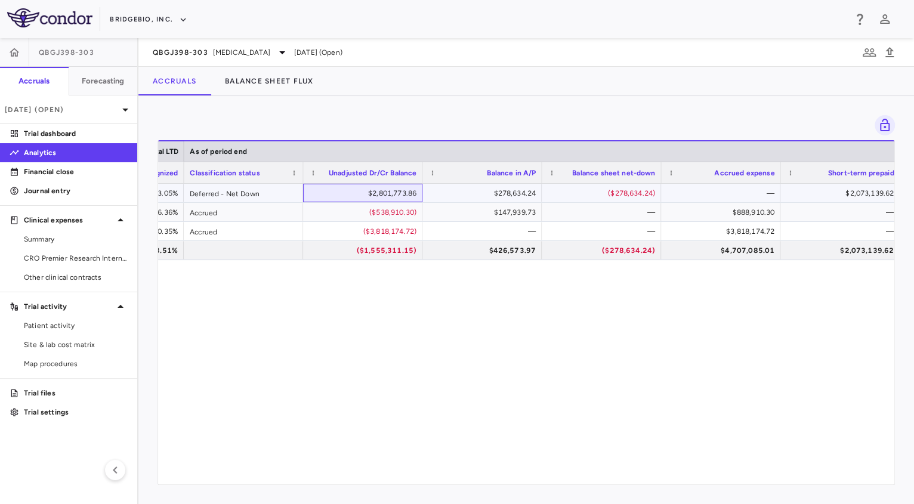
click at [380, 192] on div "$2,801,773.86" at bounding box center [365, 193] width 103 height 19
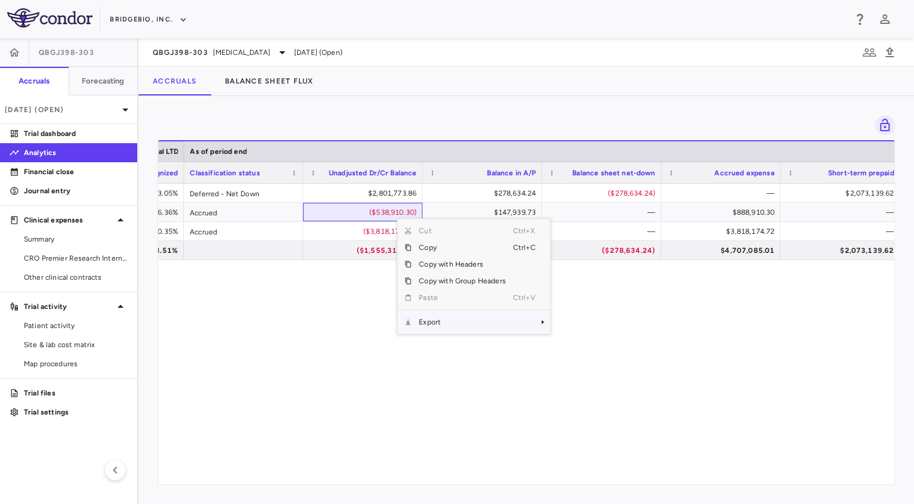
click at [451, 316] on span "Export" at bounding box center [462, 322] width 101 height 17
click at [609, 344] on span "Excel Export" at bounding box center [589, 343] width 56 height 17
